Goal: Use online tool/utility: Use online tool/utility

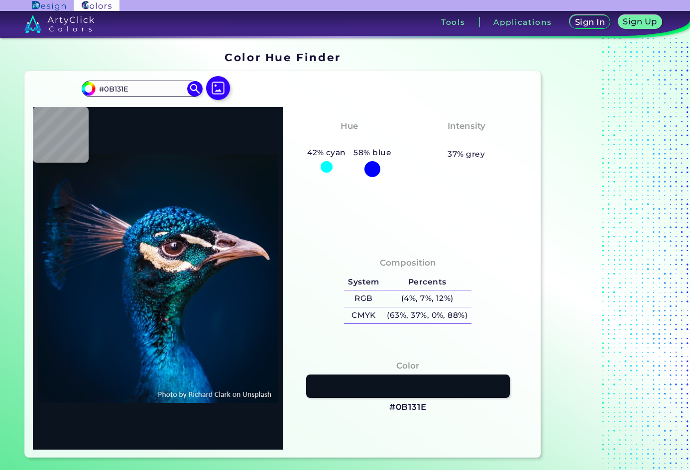
type input "#000000"
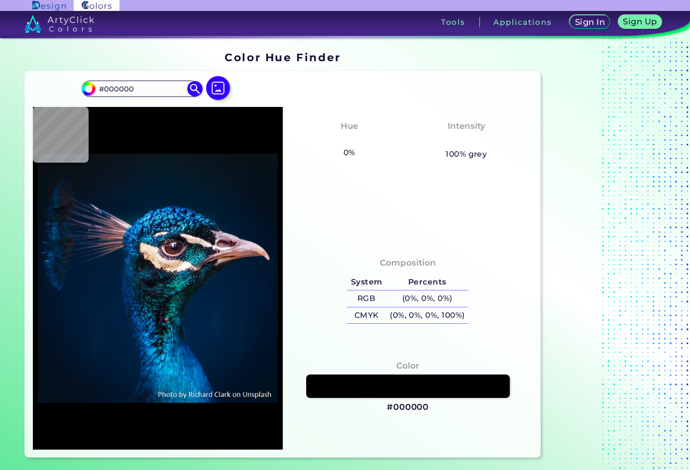
click at [149, 145] on div at bounding box center [158, 278] width 250 height 343
type input "#091016"
type input "#071628"
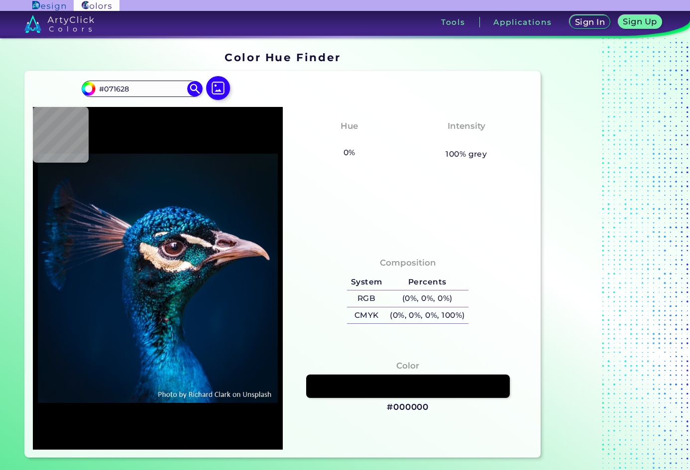
type input "#0b182a"
type input "#0B182A"
type input "#0a1934"
type input "#0A1934"
type input "#6e5565"
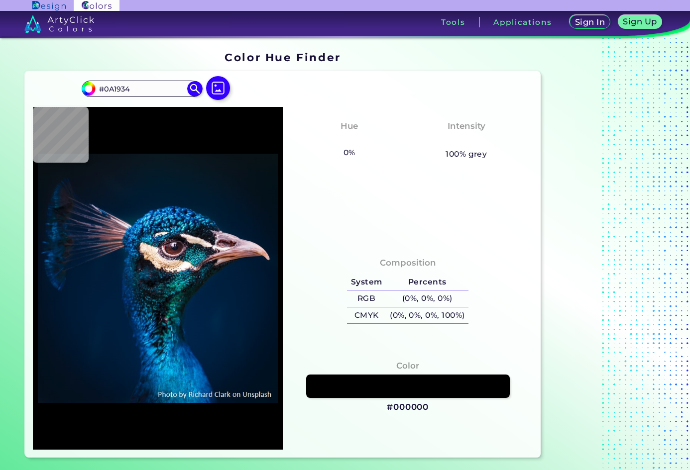
type input "#6E5565"
type input "#37313a"
type input "#37313A"
type input "#002c67"
type input "#002C67"
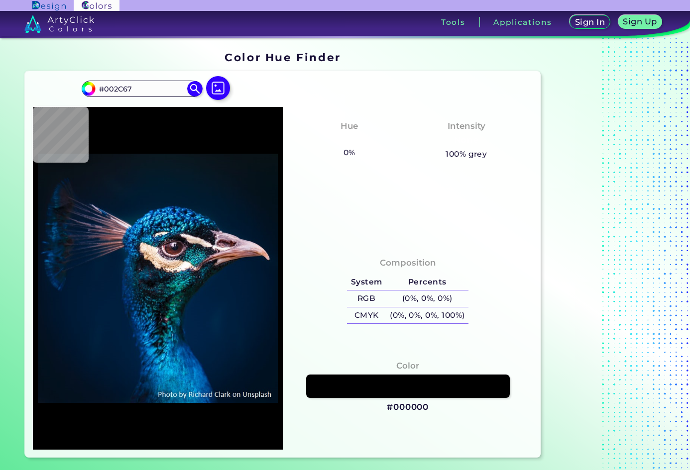
type input "#084f91"
type input "#084F91"
type input "#005aa2"
type input "#005AA2"
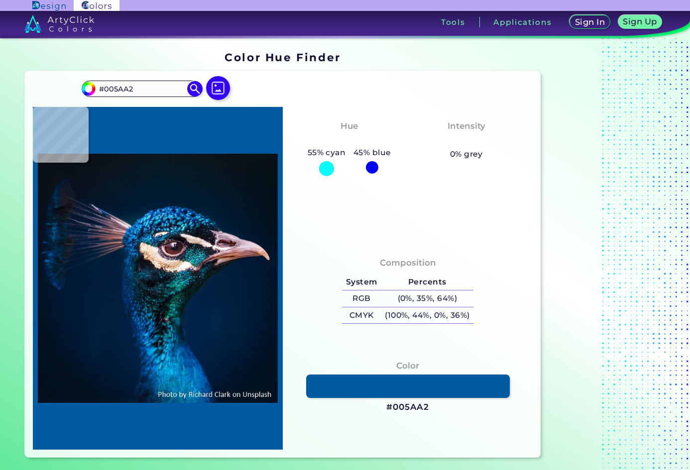
type input "#0c76bb"
type input "#0C76BB"
type input "#023974"
type input "#2a70a6"
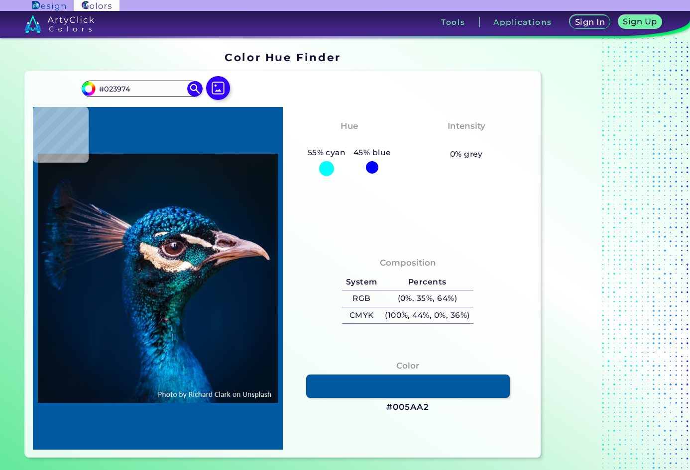
type input "#2A70A6"
type input "#105685"
type input "#004c88"
type input "#004C88"
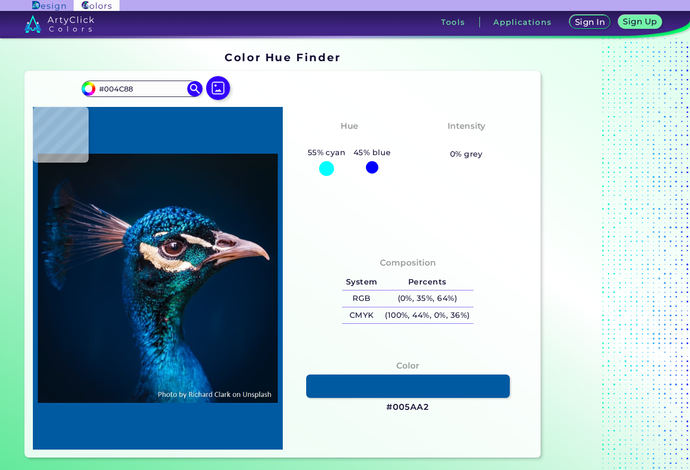
type input "#277bbe"
type input "#277BBE"
type input "#47c7f6"
type input "#47C7F6"
type input "#003670"
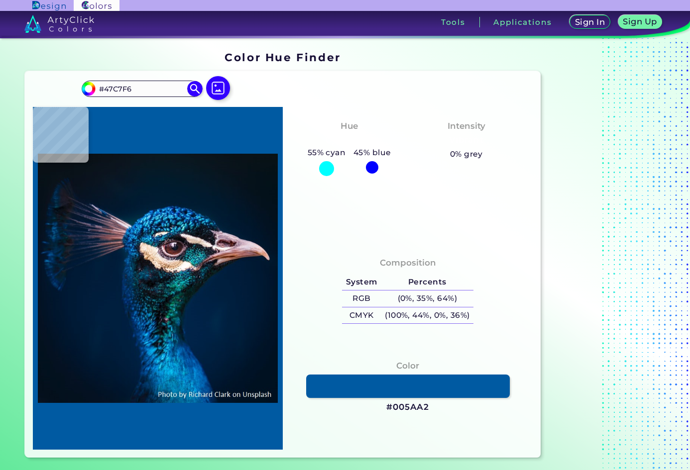
type input "#003670"
type input "#148bd2"
type input "#148BD2"
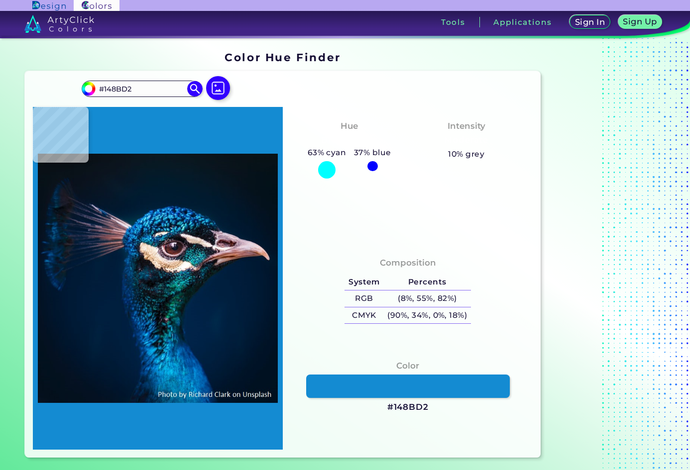
type input "#034890"
type input "#020f25"
type input "#020F25"
type input "#0f4071"
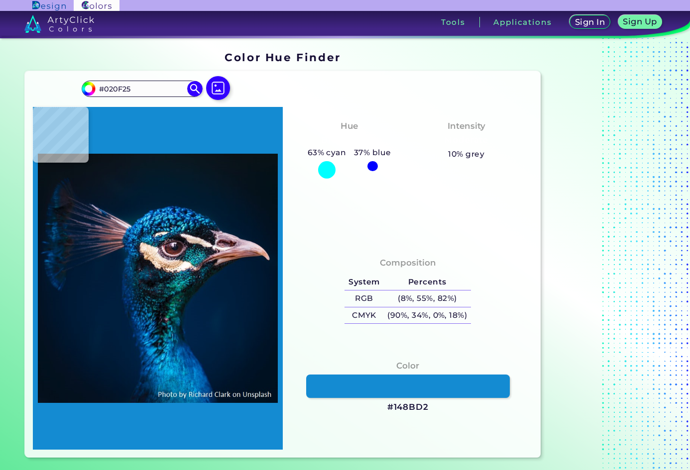
type input "#0F4071"
type input "#08192d"
type input "#08192D"
type input "#101f33"
type input "#101F33"
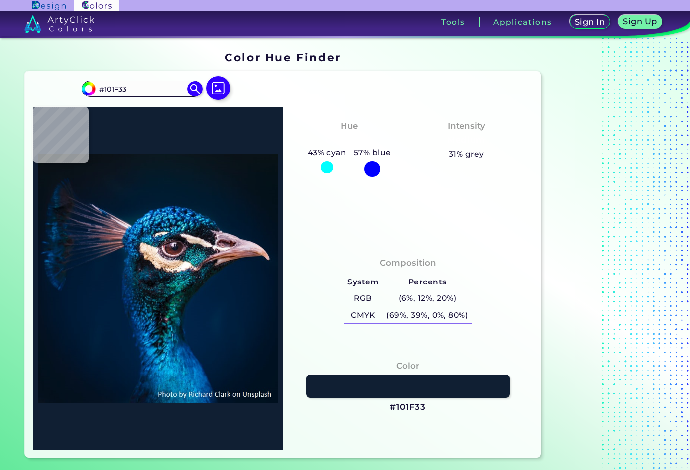
type input "#1c1722"
type input "#1C1722"
type input "#0a1921"
type input "#0A1921"
type input "#075a7f"
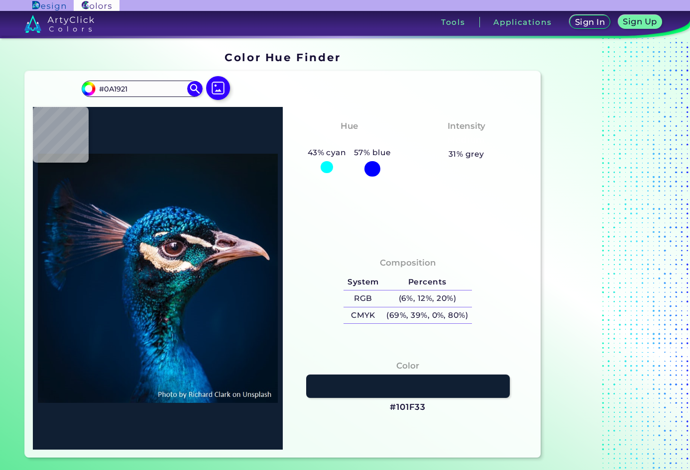
type input "#075A7F"
type input "#267f9a"
type input "#267F9A"
type input "#50ccf5"
type input "#50CCF5"
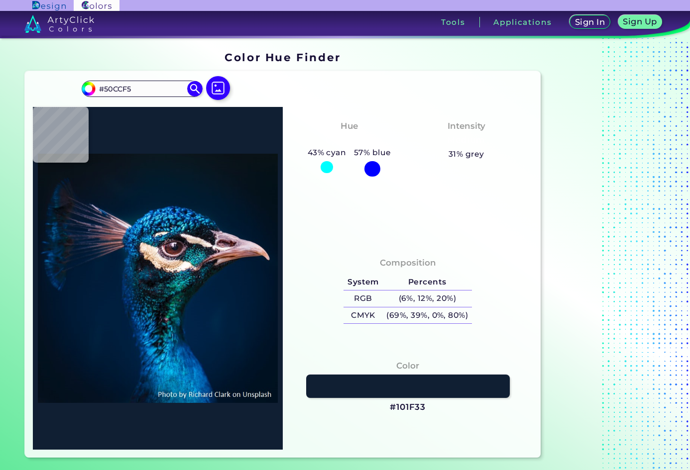
type input "#003563"
type input "#03223c"
type input "#03223C"
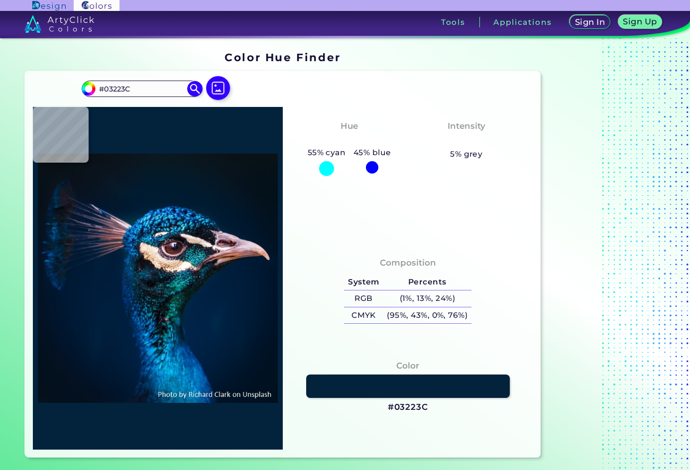
type input "#255276"
type input "#355f83"
type input "#355F83"
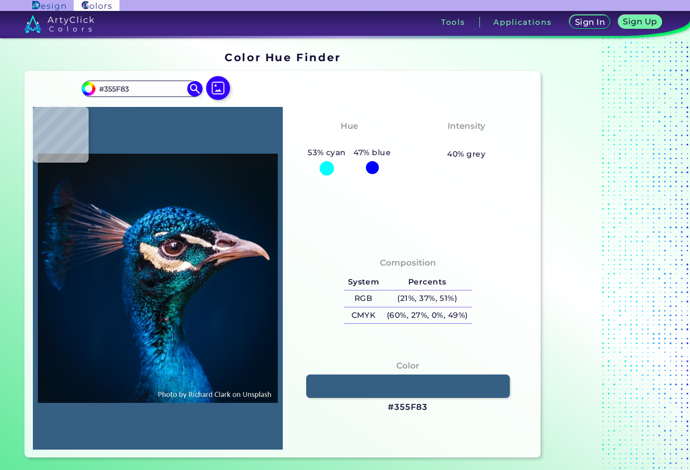
type input "#1f9dca"
type input "#1F9DCA"
type input "#002e56"
type input "#002E56"
type input "#012645"
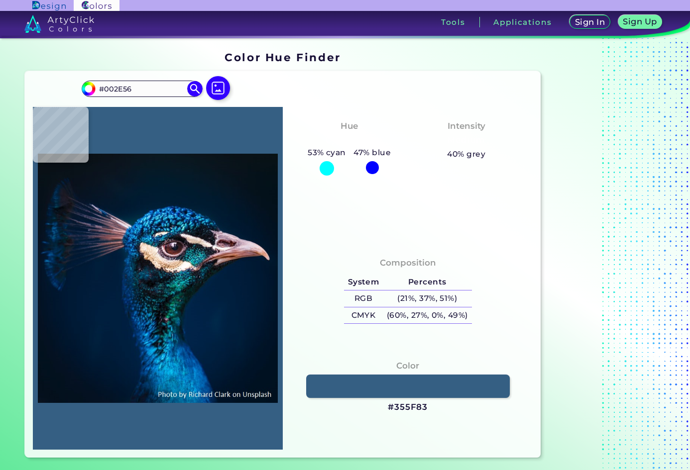
type input "#012645"
type input "#014b7c"
type input "#014B7C"
type input "#2e97bc"
type input "#2E97BC"
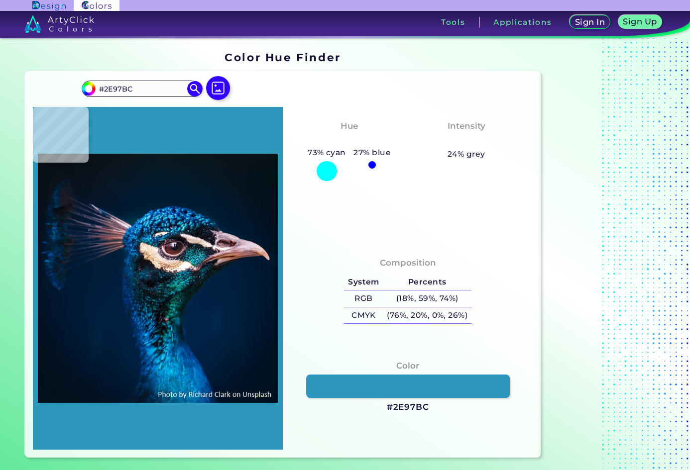
type input "#77defa"
type input "#77DEFA"
type input "#2b9dc6"
type input "#2B9DC6"
type input "#002158"
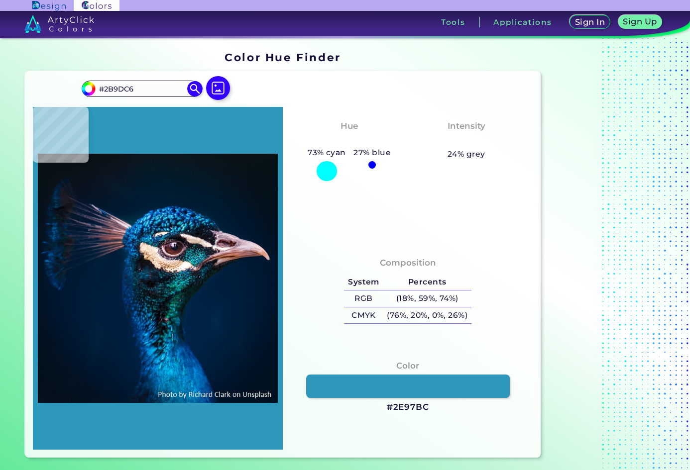
type input "#002158"
type input "#001d43"
type input "#001D43"
type input "#001c31"
type input "#001C31"
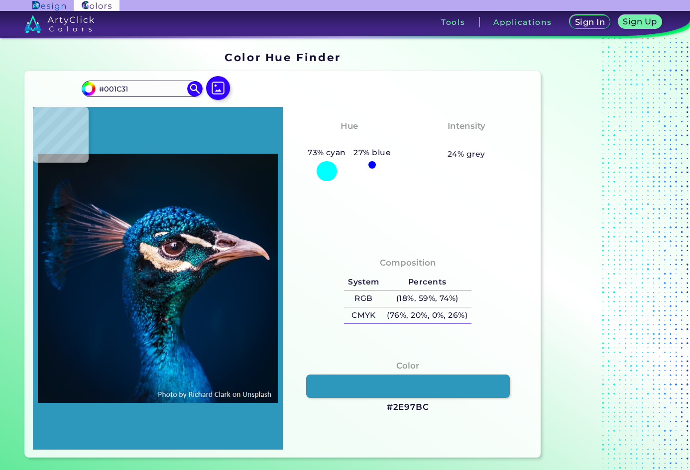
type input "#021c2d"
type input "#021C2D"
type input "#041927"
type input "#081822"
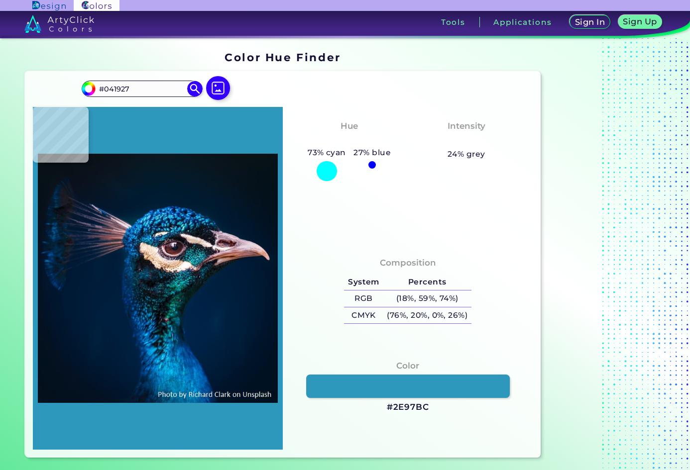
type input "#081822"
type input "#000000"
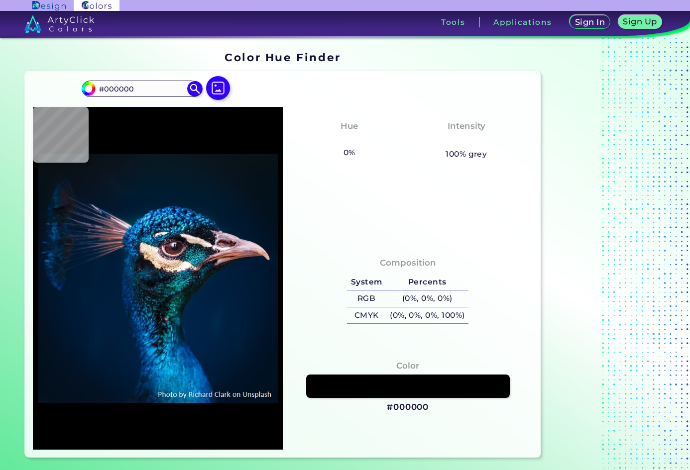
type input "#0b151e"
type input "#0B151E"
type input "#06171f"
type input "#06171F"
type input "#061724"
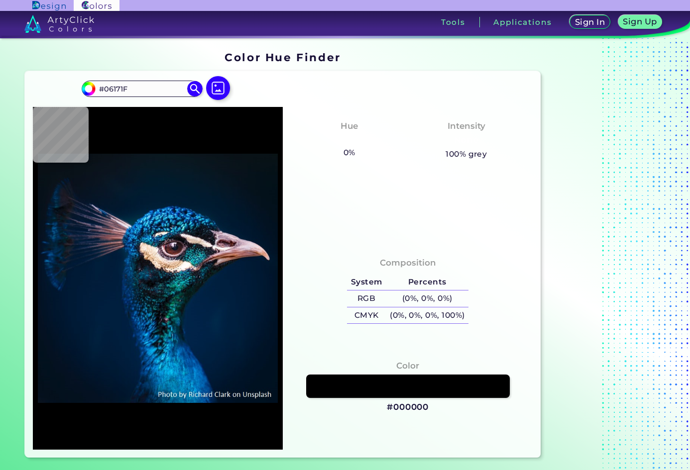
type input "#061724"
type input "#061726"
type input "#051827"
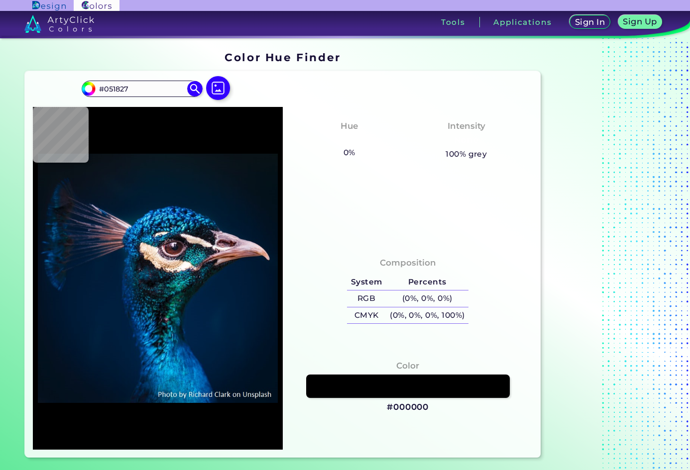
type input "#04192a"
type input "#04192A"
type input "#021829"
type input "#011929"
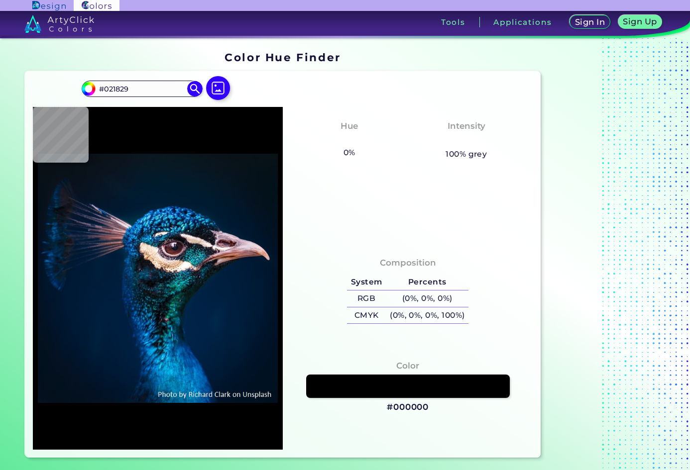
type input "#011929"
type input "#021929"
type input "#00192d"
type input "#00192D"
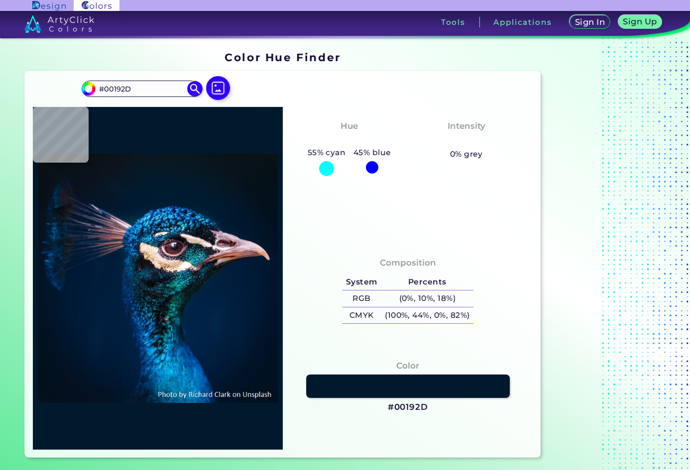
type input "#ad7d70"
type input "#AD7D70"
type input "#001f3e"
type input "#001F3E"
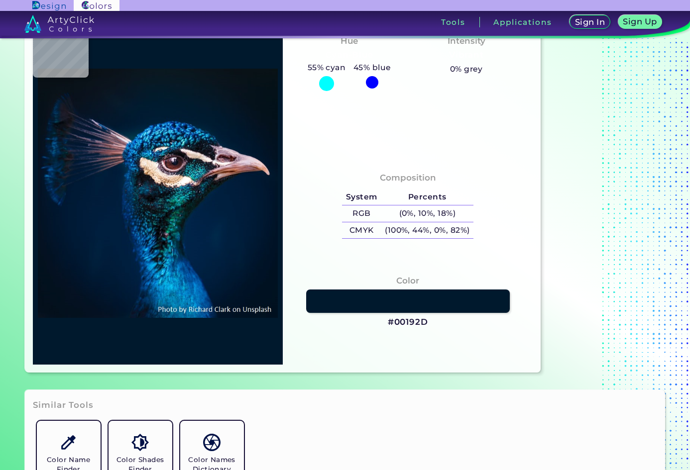
type input "#001a35"
type input "#001A35"
type input "#00162e"
type input "#00162E"
type input "#1e0615"
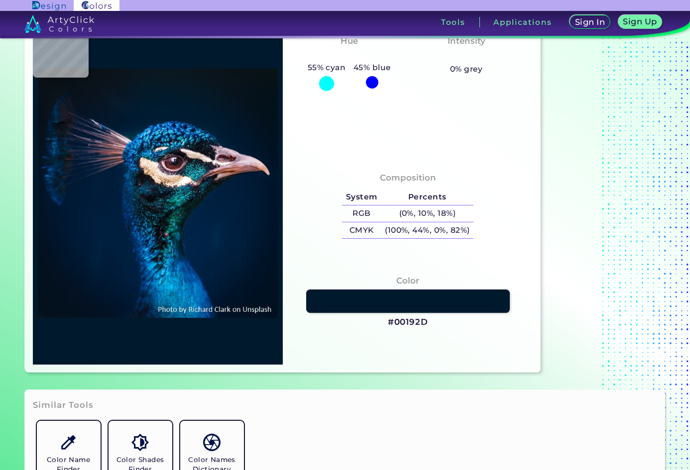
type input "#1E0615"
type input "#021b39"
type input "#021B39"
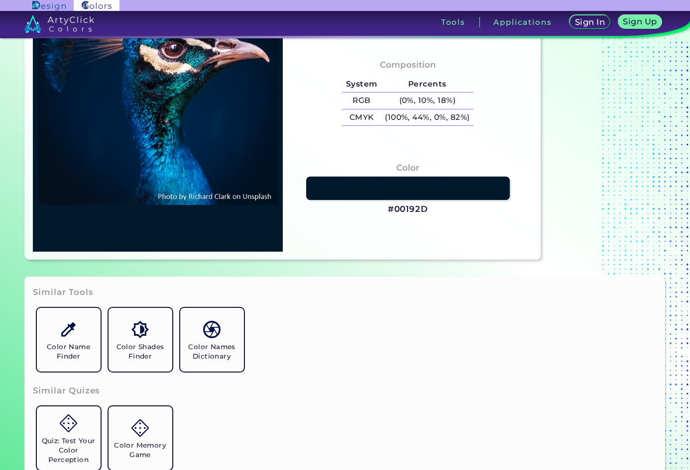
type input "#000000"
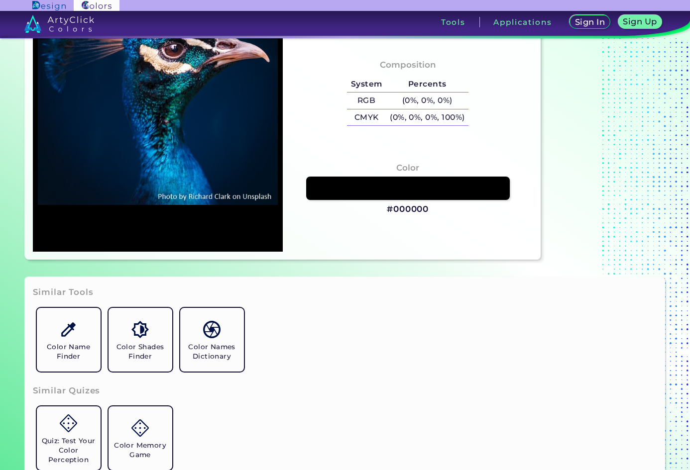
scroll to position [199, 0]
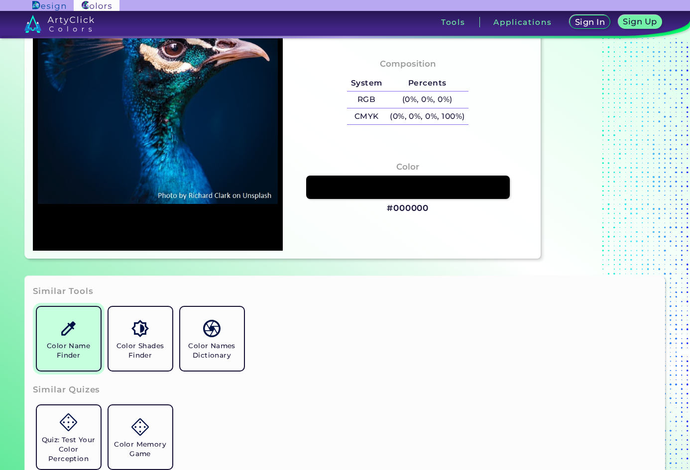
click at [71, 327] on img at bounding box center [68, 328] width 17 height 17
